Goal: Find specific page/section: Find specific page/section

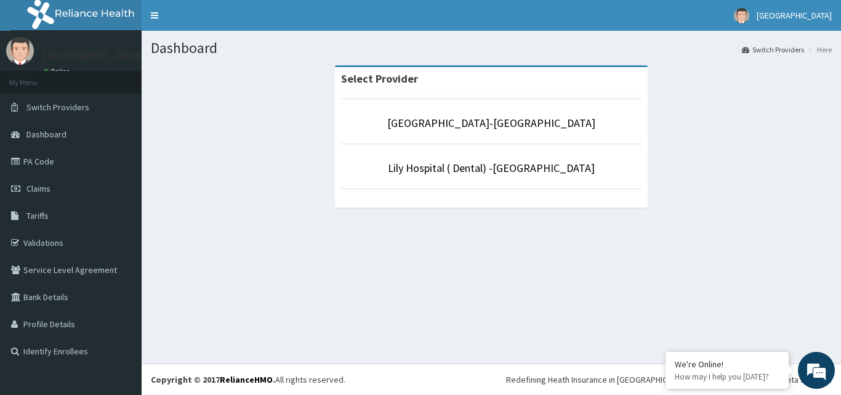
click at [482, 115] on li "[GEOGRAPHIC_DATA]-[GEOGRAPHIC_DATA]" at bounding box center [491, 122] width 301 height 46
click at [488, 123] on link "[GEOGRAPHIC_DATA]-[GEOGRAPHIC_DATA]" at bounding box center [491, 123] width 208 height 14
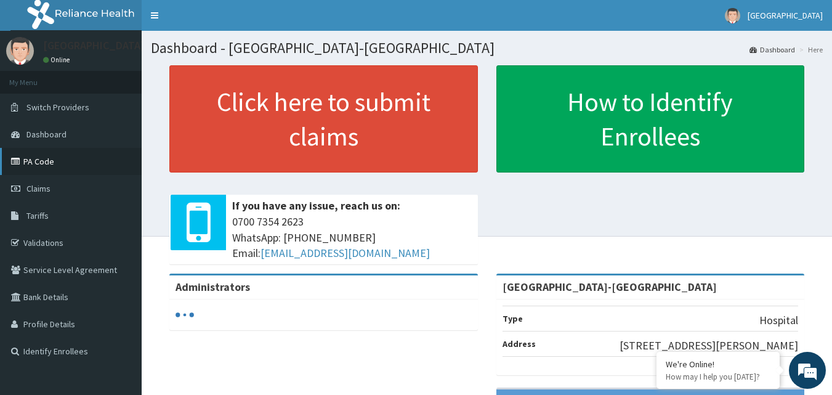
click at [68, 166] on link "PA Code" at bounding box center [71, 161] width 142 height 27
